Goal: Information Seeking & Learning: Learn about a topic

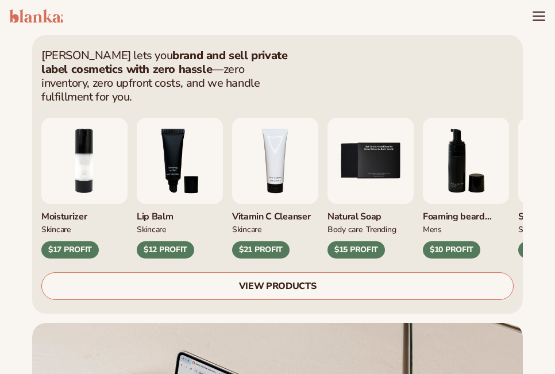
scroll to position [230, 0]
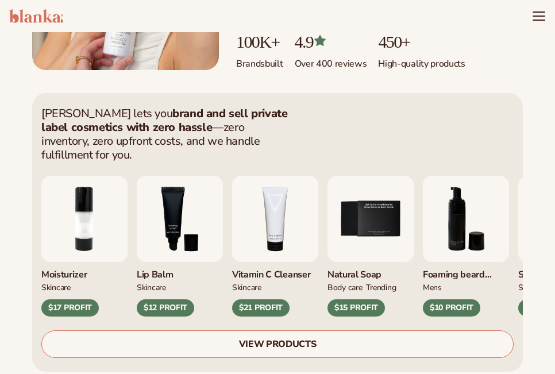
click at [295, 215] on img "4 / 9" at bounding box center [275, 219] width 86 height 86
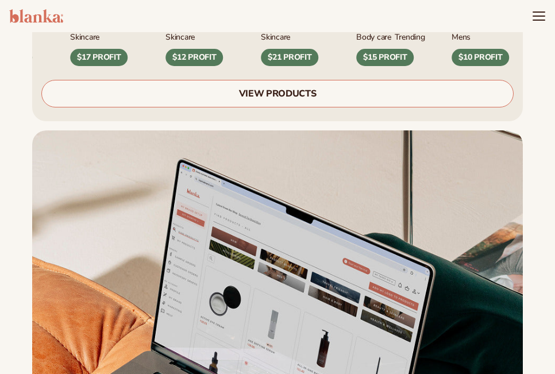
scroll to position [460, 0]
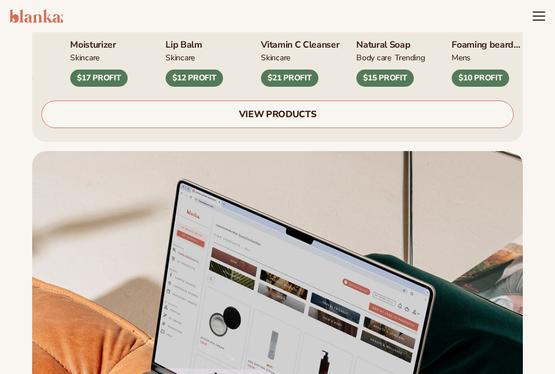
click at [294, 70] on div "$21 PROFIT" at bounding box center [289, 78] width 57 height 17
click at [299, 107] on link "VIEW PRODUCTS" at bounding box center [277, 115] width 472 height 28
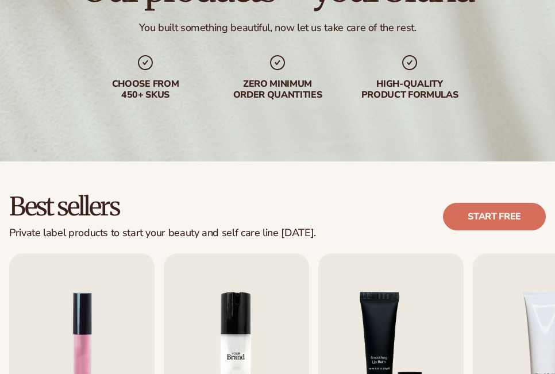
scroll to position [287, 0]
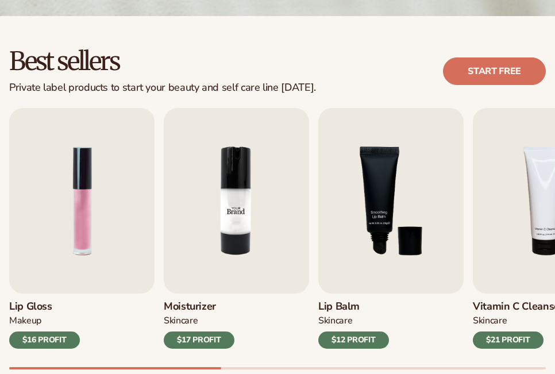
click at [195, 267] on img "2 / 9" at bounding box center [236, 201] width 145 height 186
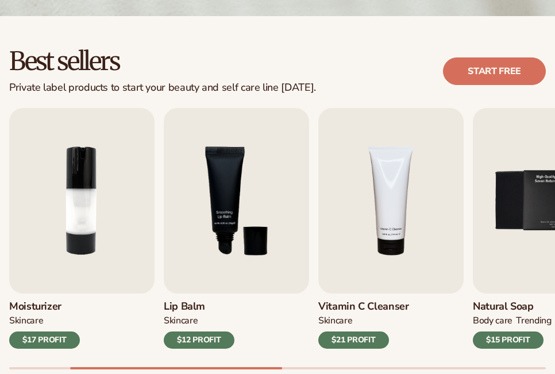
click at [202, 333] on div "$12 PROFIT" at bounding box center [199, 339] width 71 height 17
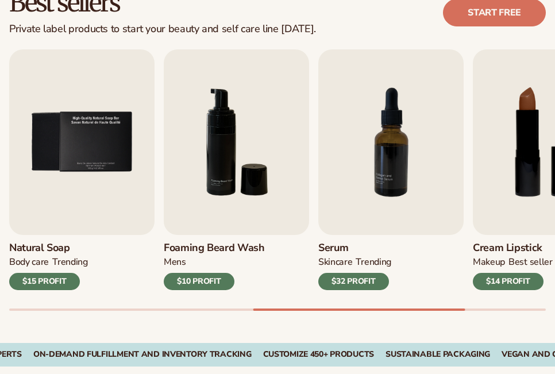
scroll to position [402, 0]
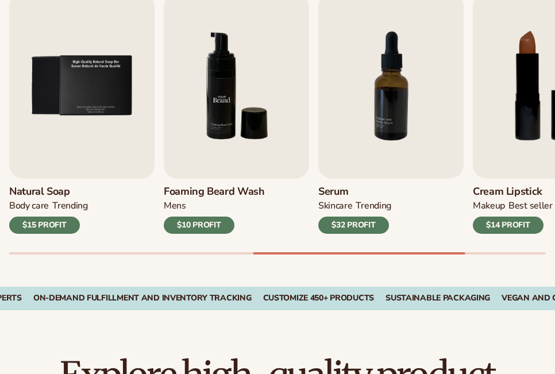
click at [199, 141] on img "6 / 9" at bounding box center [236, 86] width 145 height 186
click at [192, 226] on div "$10 PROFIT" at bounding box center [199, 225] width 71 height 17
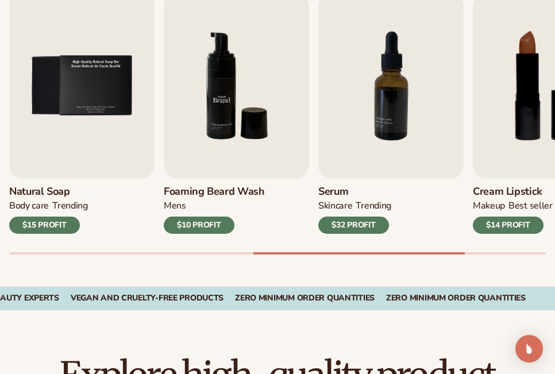
click at [233, 131] on img "6 / 9" at bounding box center [236, 86] width 145 height 186
click at [220, 222] on div "$10 PROFIT" at bounding box center [199, 225] width 71 height 17
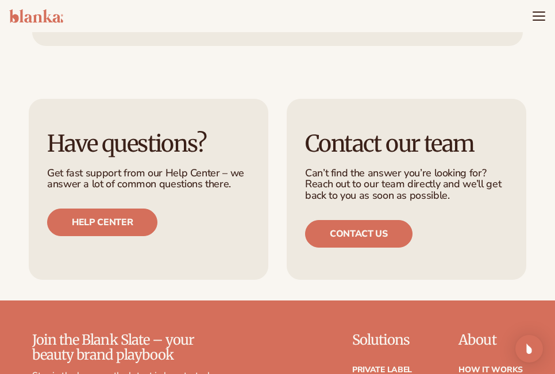
scroll to position [1896, 0]
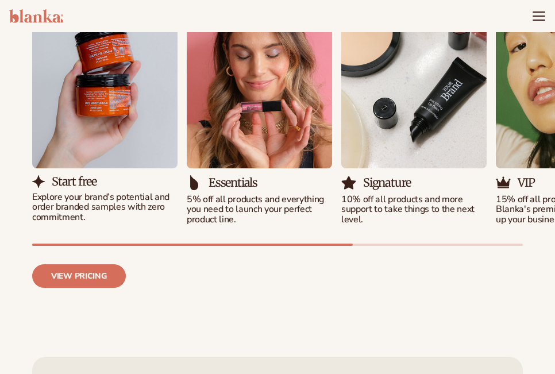
scroll to position [1379, 0]
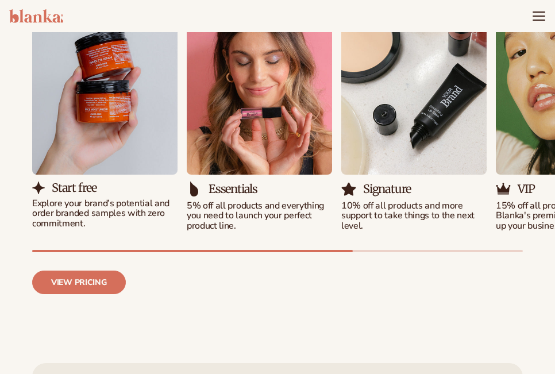
click at [213, 102] on img "2 / 5" at bounding box center [259, 82] width 145 height 186
click at [236, 161] on div "Essentials 5% off all products and everything you need to launch your perfect p…" at bounding box center [259, 110] width 145 height 242
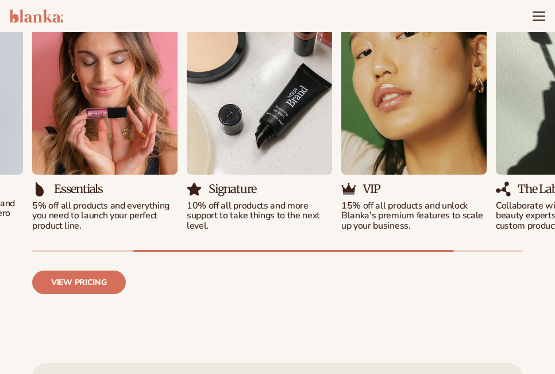
click at [234, 171] on div "Start free Explore your brand’s potential and order branded samples with zero c…" at bounding box center [123, 110] width 491 height 242
click at [84, 279] on link "View pricing" at bounding box center [79, 283] width 94 height 24
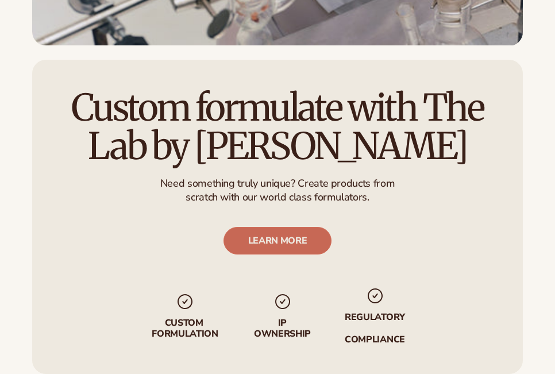
click at [246, 227] on link "LEARN MORE" at bounding box center [277, 241] width 109 height 28
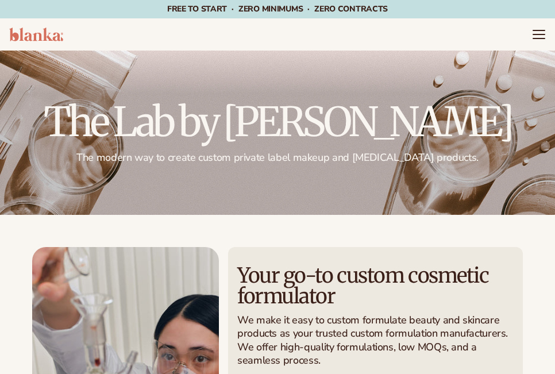
click at [538, 43] on header "Cart product catalog The Lab by [PERSON_NAME]" at bounding box center [277, 34] width 555 height 32
click at [539, 34] on icon "Menu" at bounding box center [539, 34] width 12 height 0
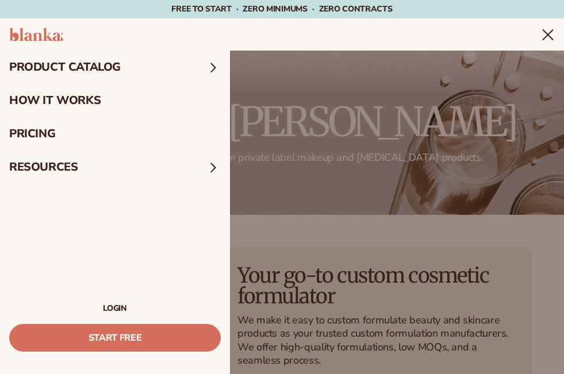
click at [93, 60] on summary "product catalog" at bounding box center [115, 67] width 230 height 33
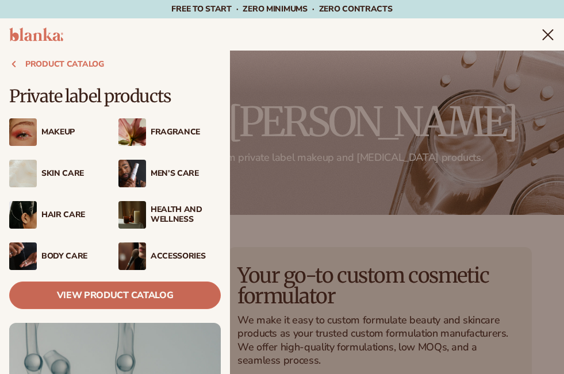
click at [83, 298] on link "View Product Catalog" at bounding box center [114, 295] width 211 height 28
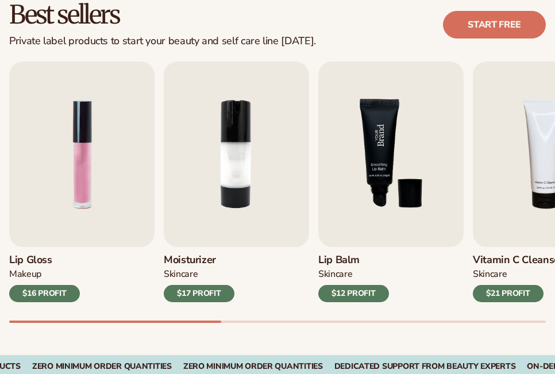
scroll to position [345, 0]
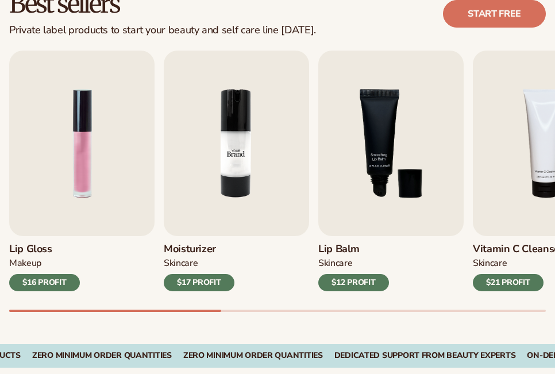
click at [241, 171] on img "2 / 9" at bounding box center [236, 144] width 145 height 186
click at [443, 171] on img "3 / 9" at bounding box center [390, 144] width 145 height 186
click at [520, 7] on link "Start free" at bounding box center [494, 14] width 103 height 28
